Goal: Understand process/instructions: Learn how to perform a task or action

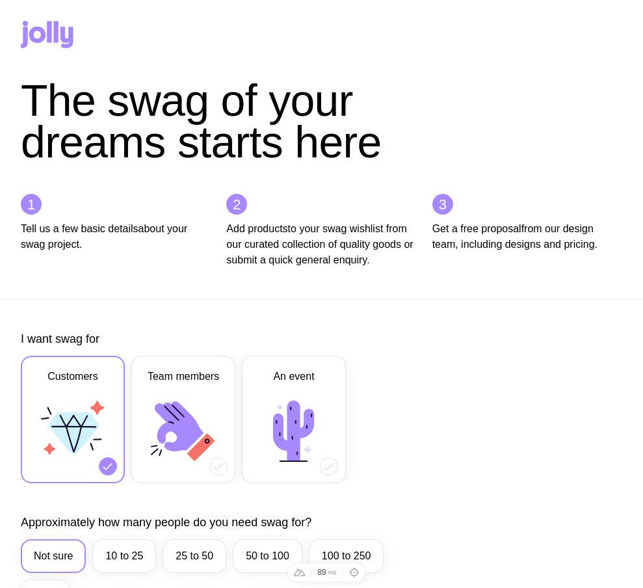
scroll to position [636, 0]
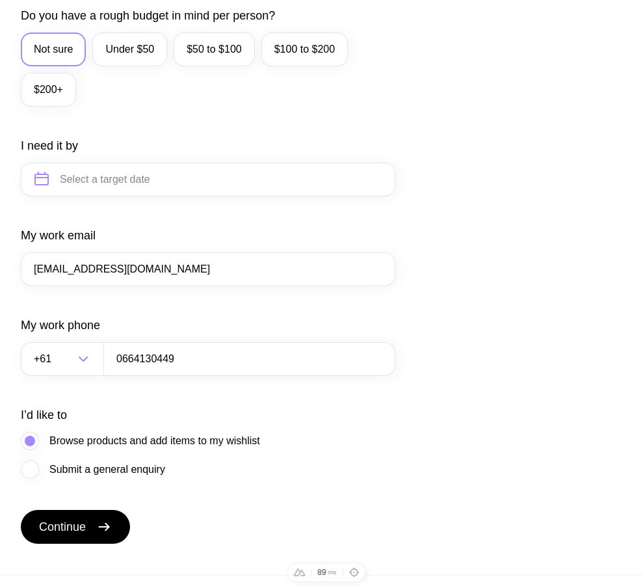
click at [427, 271] on div "I want swag for Customers Team members An event Approximately how many people d…" at bounding box center [321, 119] width 601 height 849
